Goal: Communication & Community: Answer question/provide support

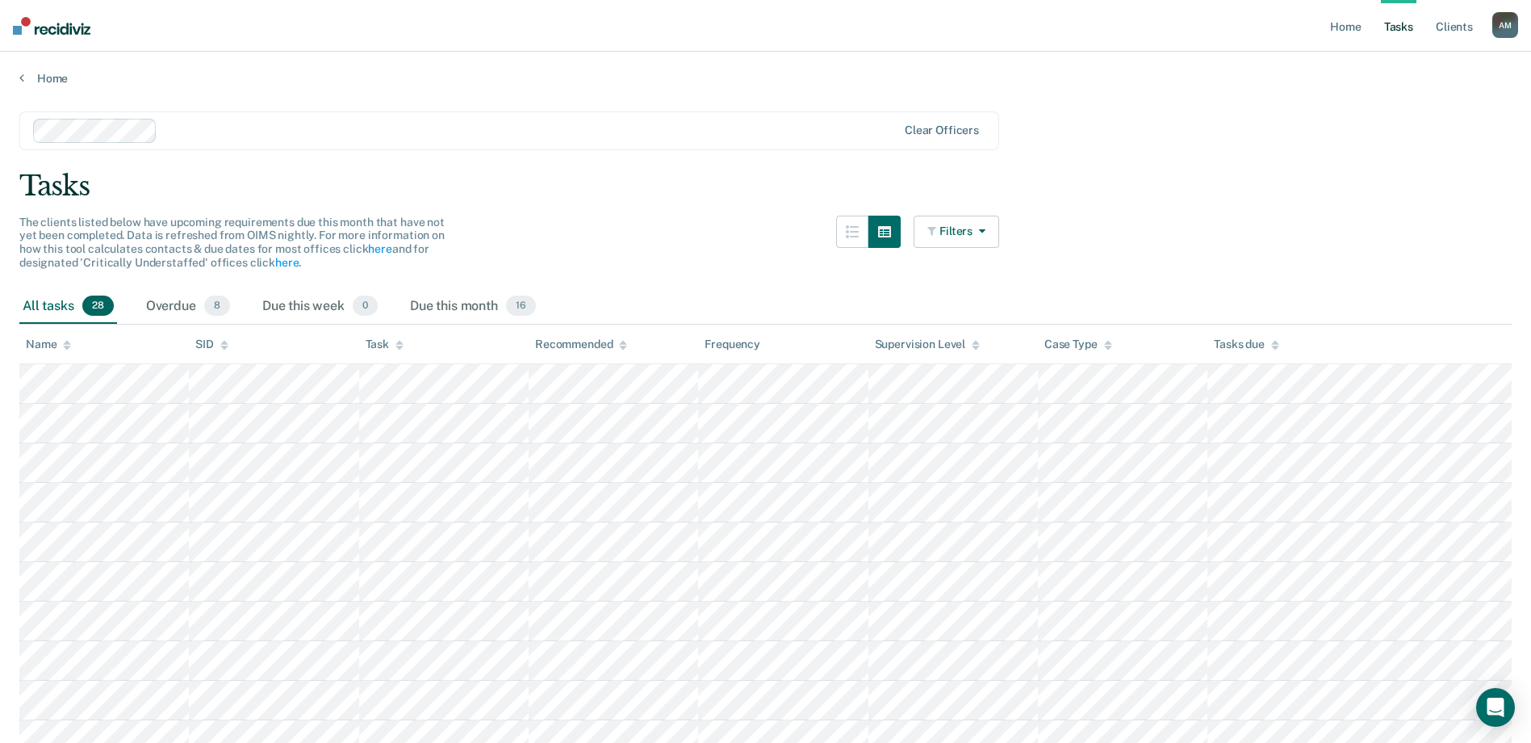
click at [978, 228] on button "Filters" at bounding box center [957, 232] width 86 height 32
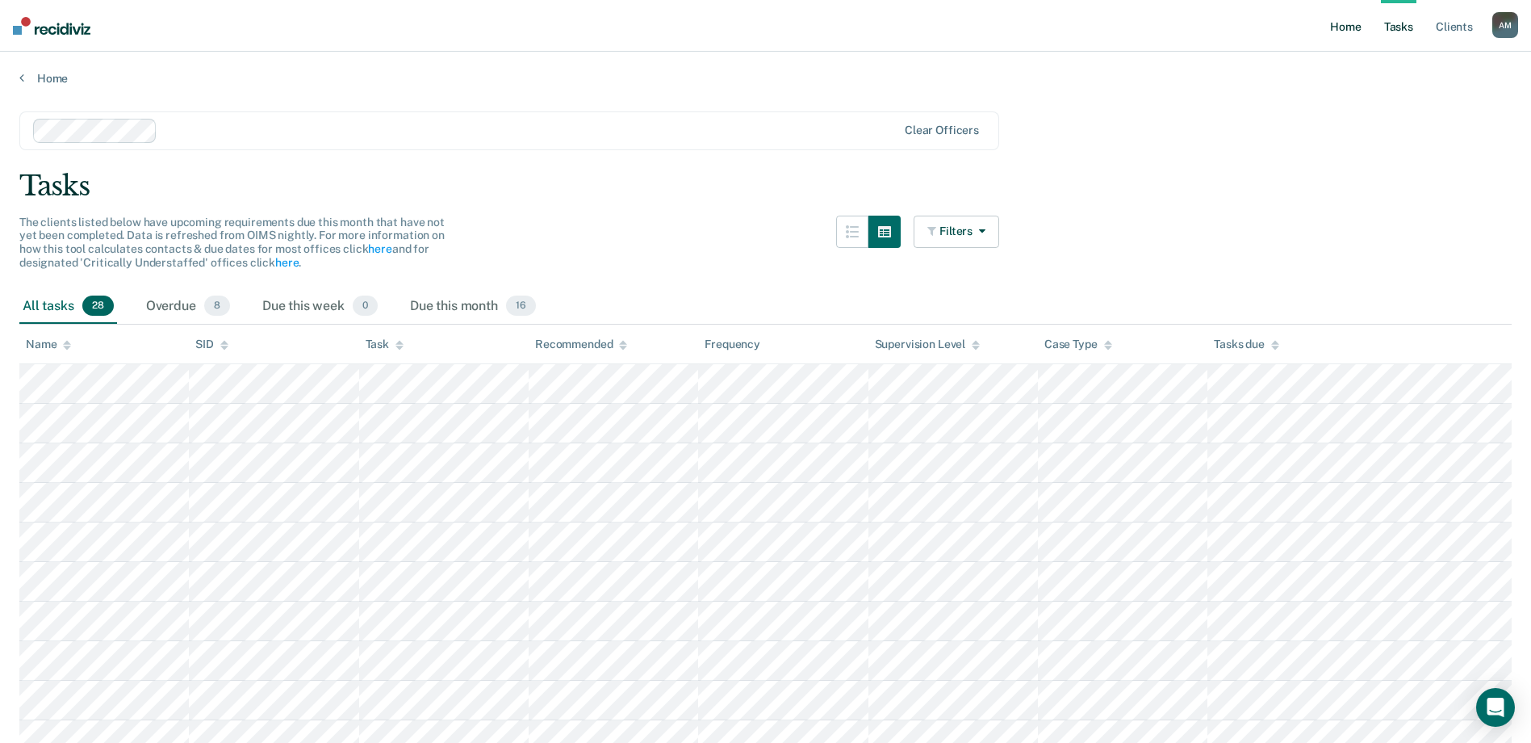
click at [1344, 33] on link "Home" at bounding box center [1345, 26] width 37 height 52
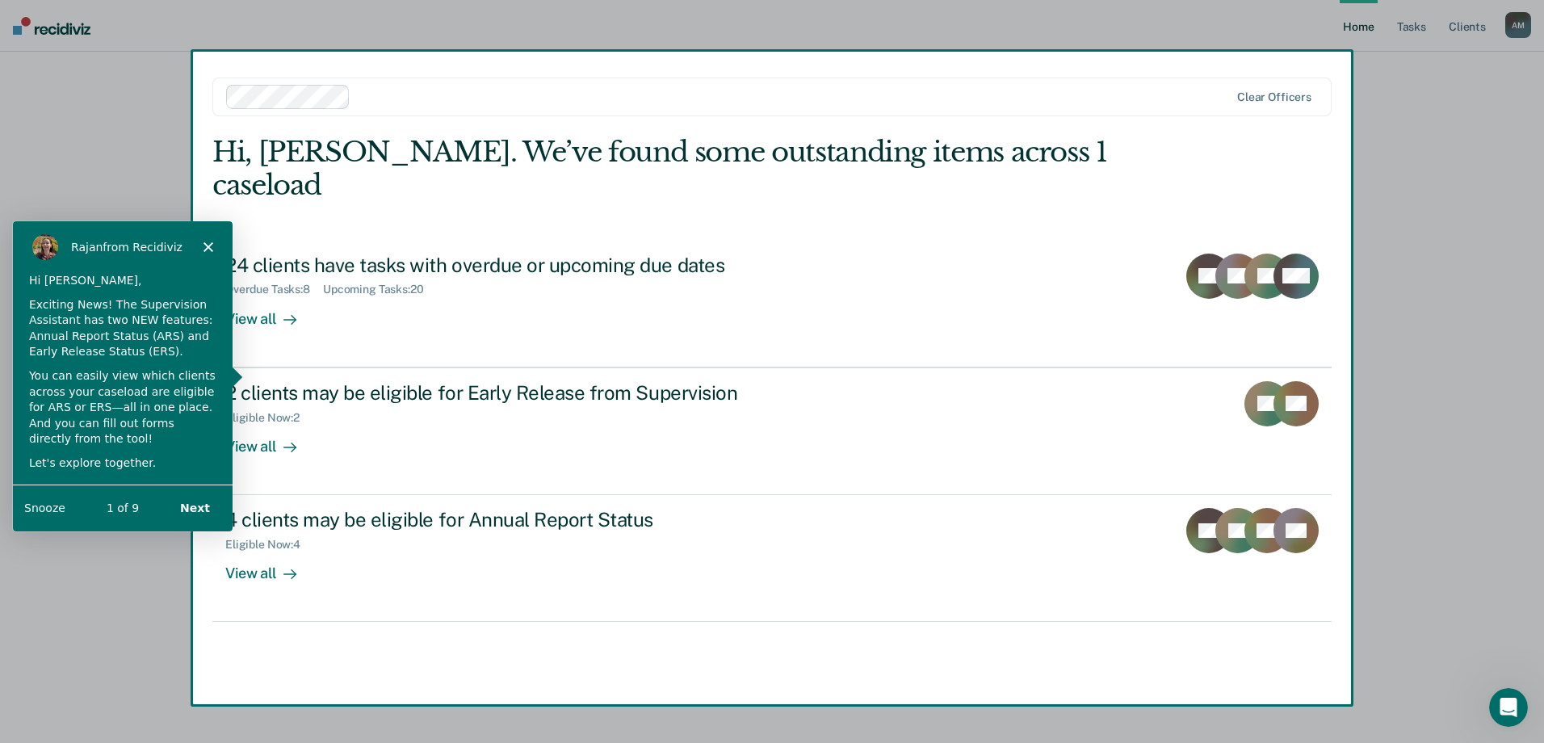
click at [694, 373] on div "Product tour overlay" at bounding box center [772, 371] width 1544 height 743
click at [204, 238] on div "[PERSON_NAME] from Recidiviz" at bounding box center [122, 246] width 220 height 52
click at [211, 245] on icon "Close" at bounding box center [208, 246] width 10 height 10
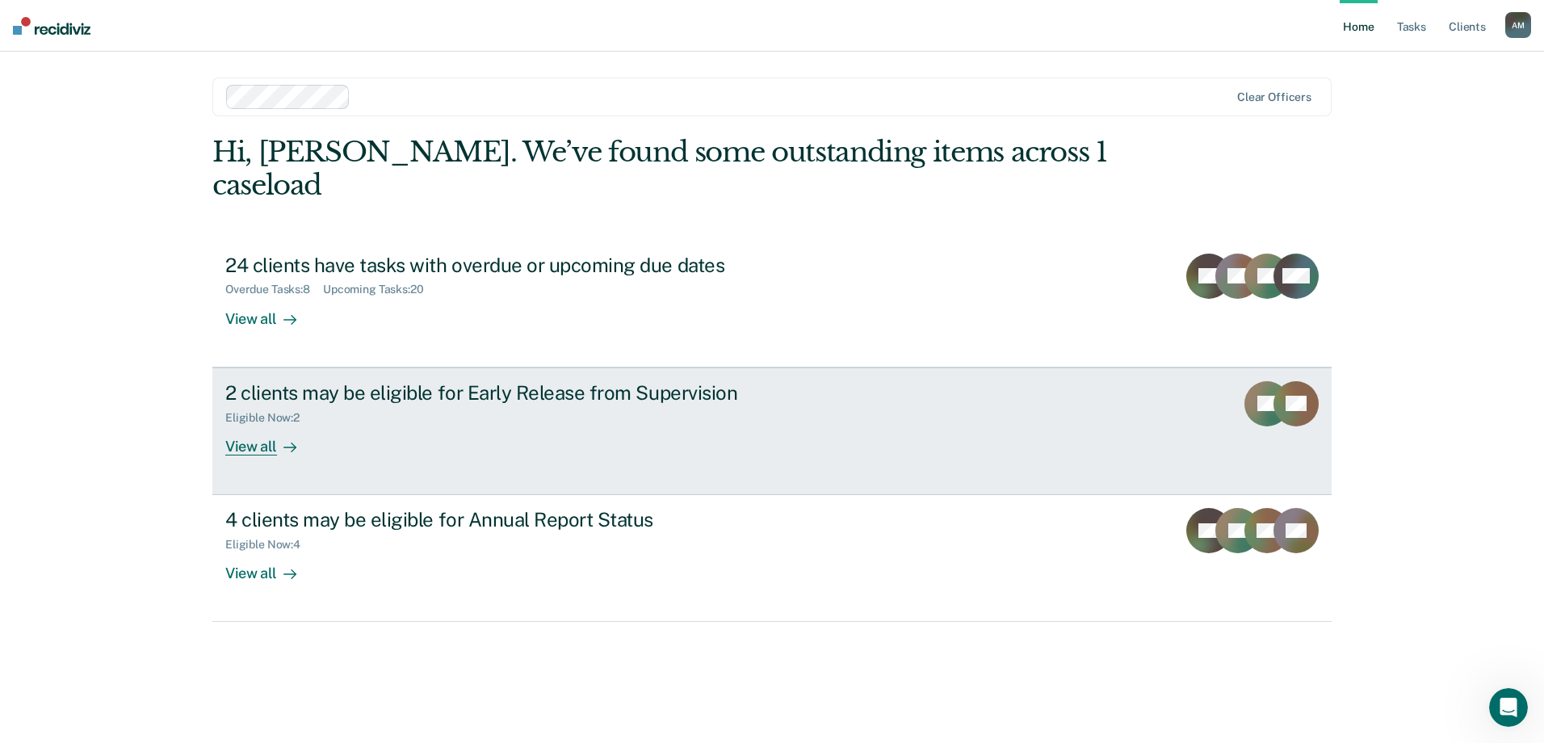
click at [262, 424] on div "View all" at bounding box center [270, 439] width 90 height 31
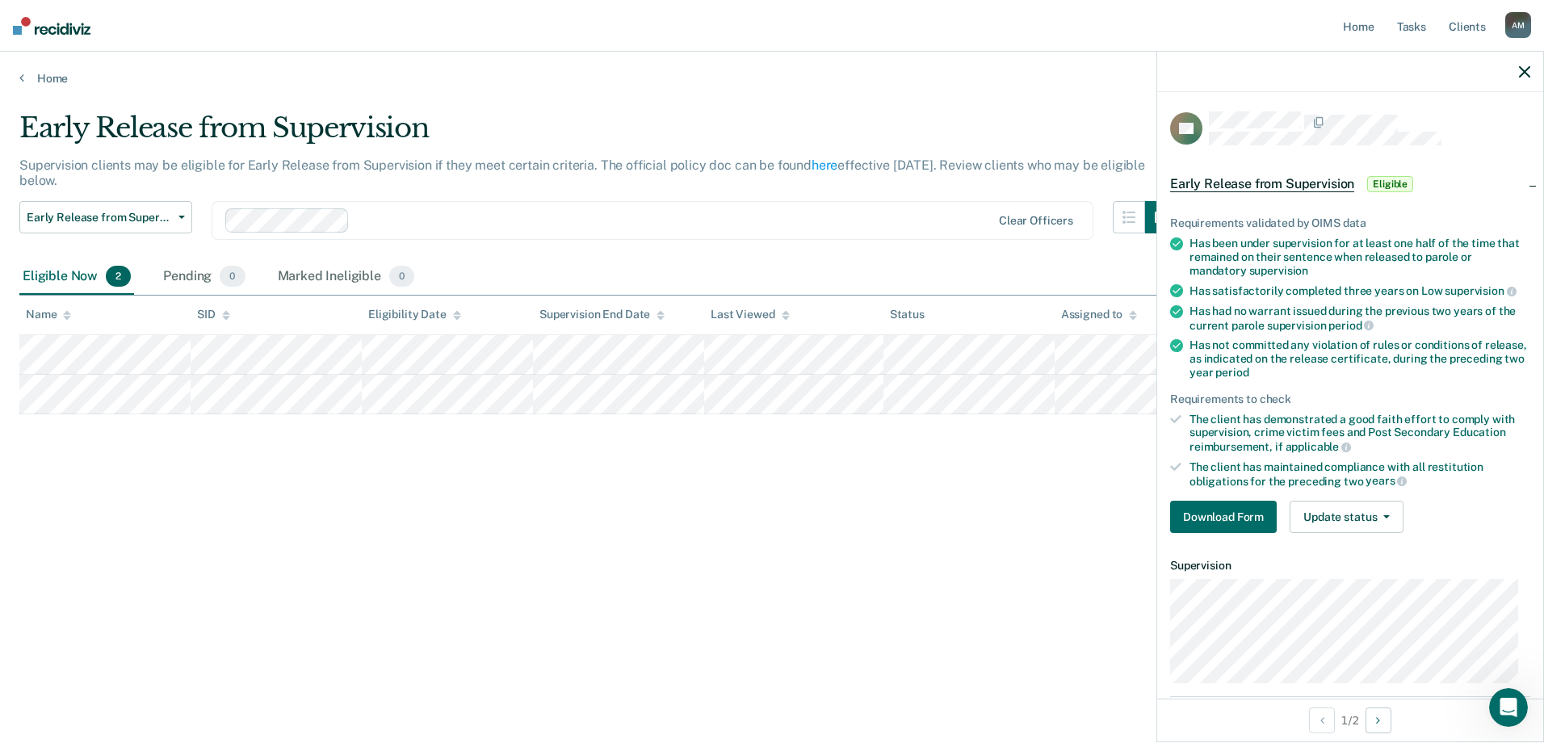
click at [831, 536] on div "Early Release from Supervision Supervision clients may be eligible for Early Re…" at bounding box center [771, 366] width 1505 height 510
click at [1521, 70] on icon "button" at bounding box center [1524, 71] width 11 height 11
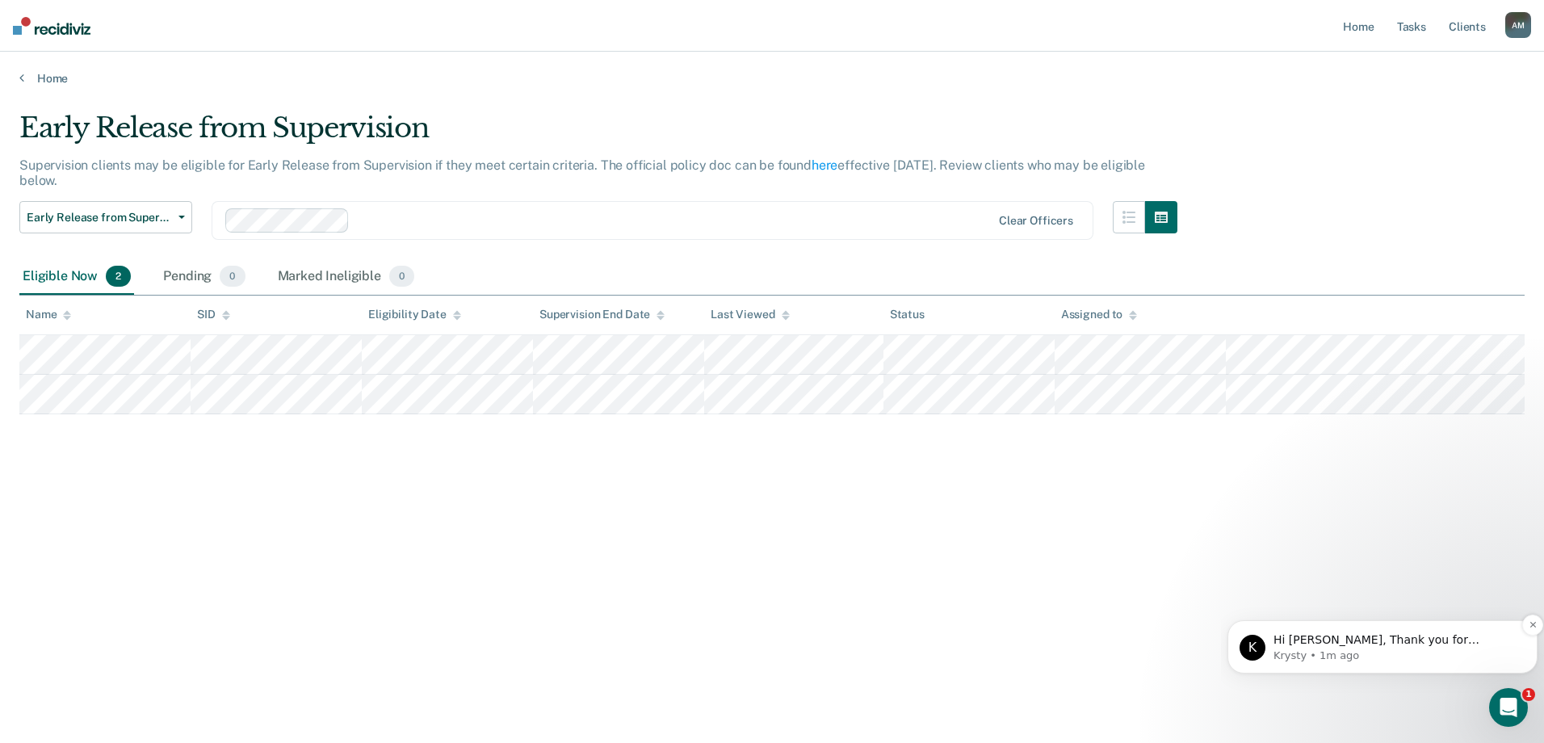
click at [1354, 650] on p "Krysty • 1m ago" at bounding box center [1395, 655] width 244 height 15
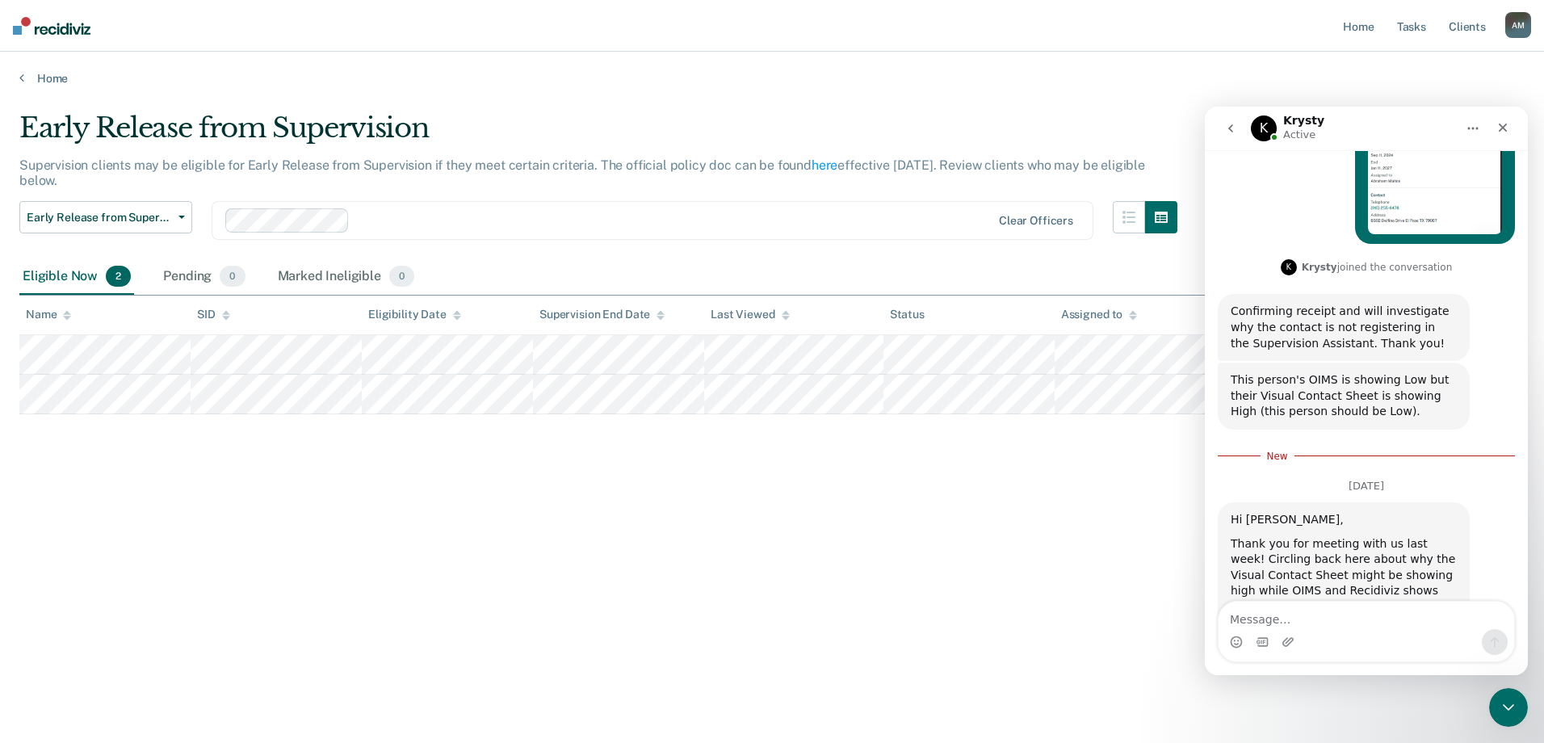
scroll to position [659, 0]
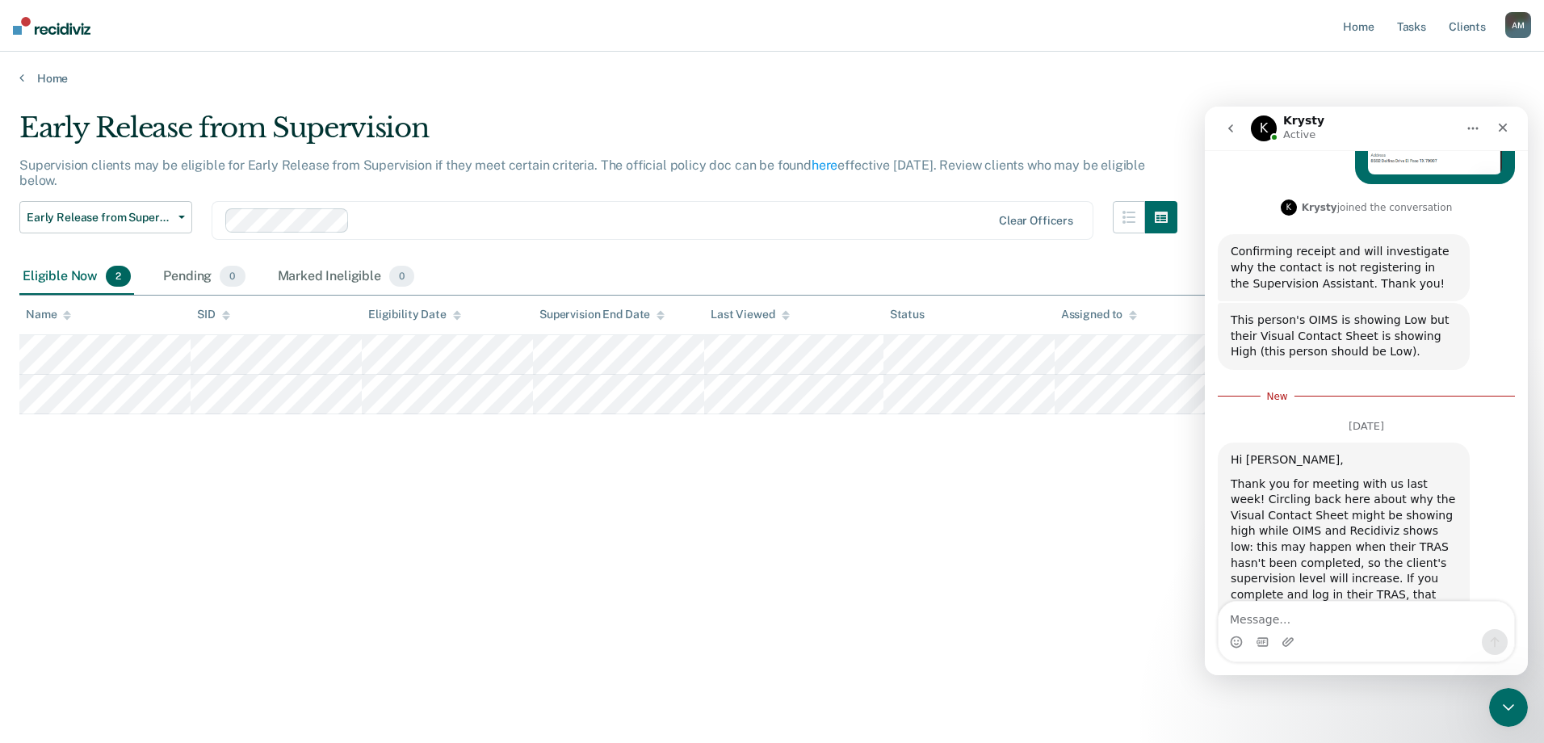
click at [1351, 615] on textarea "Message…" at bounding box center [1365, 614] width 295 height 27
type textarea "ok yes ma'am, understood, Thank You !"
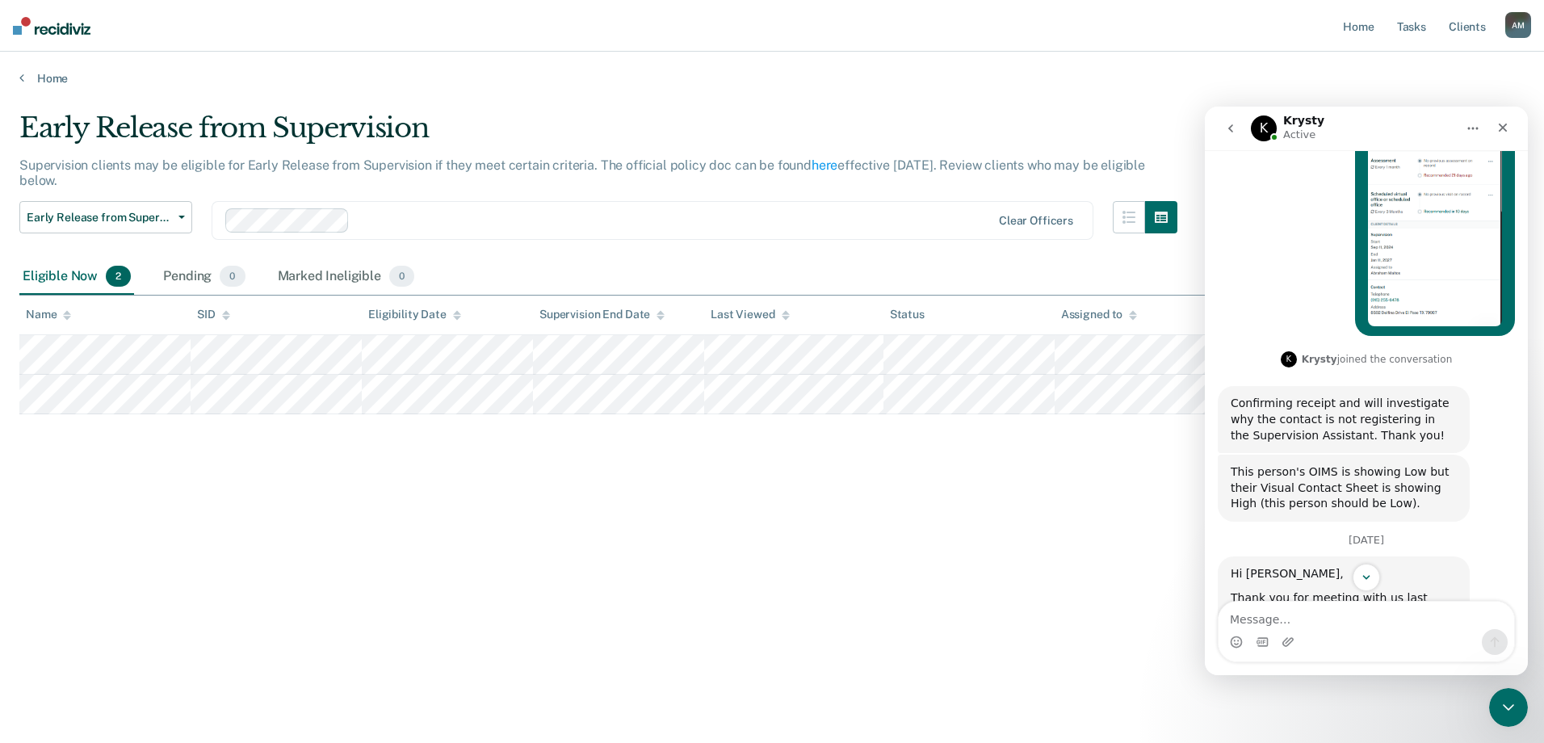
scroll to position [668, 0]
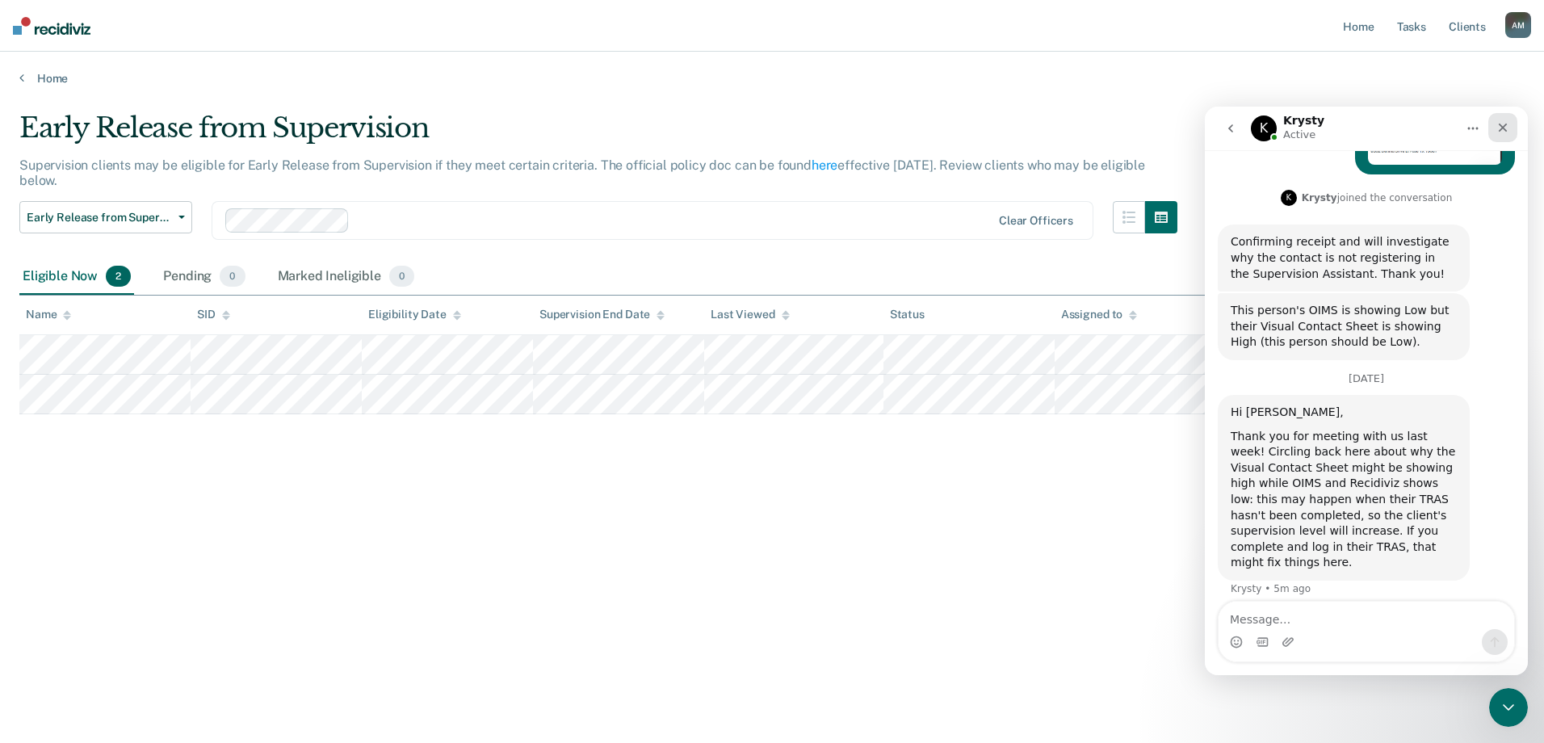
click at [1498, 124] on icon "Close" at bounding box center [1502, 127] width 13 height 13
